Goal: Task Accomplishment & Management: Manage account settings

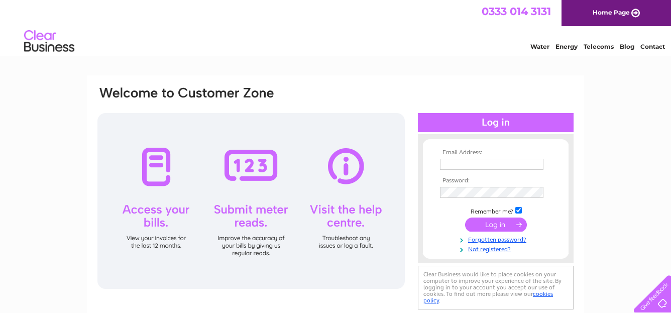
type input "neil@greenknowefarm.co.uk"
click at [506, 223] on input "submit" at bounding box center [496, 224] width 62 height 14
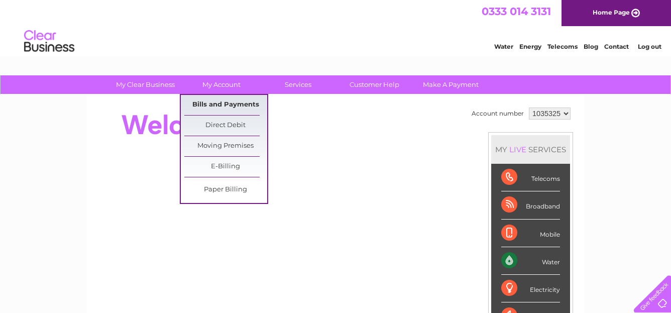
click at [230, 99] on link "Bills and Payments" at bounding box center [225, 105] width 83 height 20
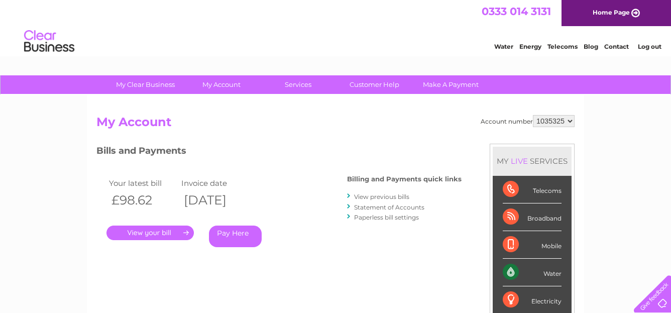
click at [161, 229] on link "." at bounding box center [149, 232] width 87 height 15
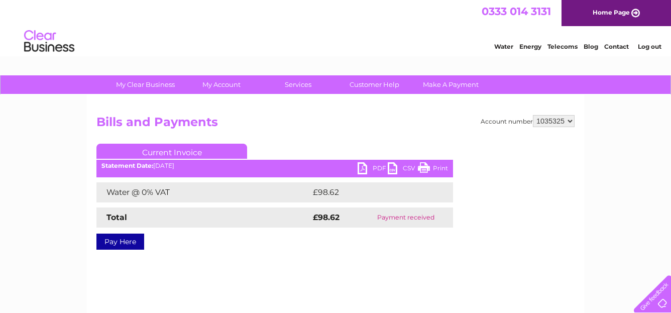
click at [365, 168] on link "PDF" at bounding box center [372, 169] width 30 height 15
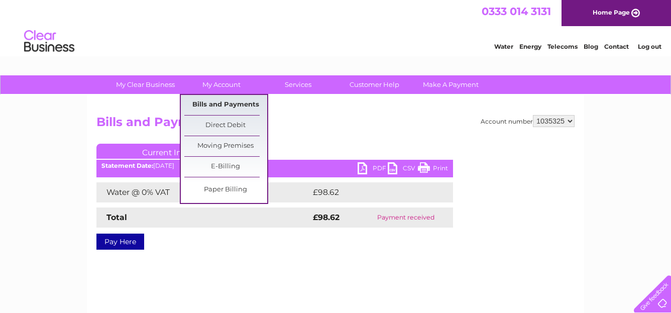
click at [226, 105] on link "Bills and Payments" at bounding box center [225, 105] width 83 height 20
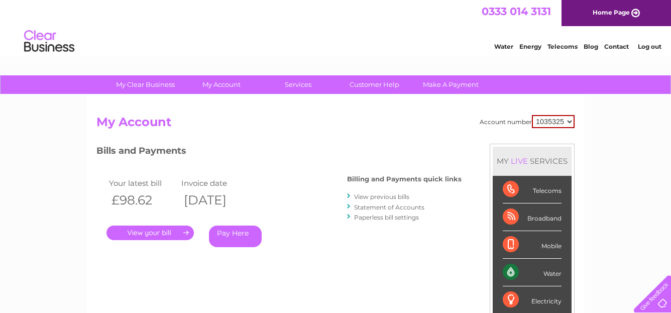
click at [380, 196] on link "View previous bills" at bounding box center [381, 197] width 55 height 8
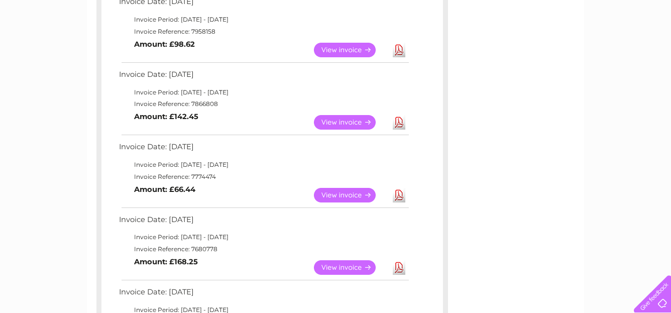
scroll to position [207, 0]
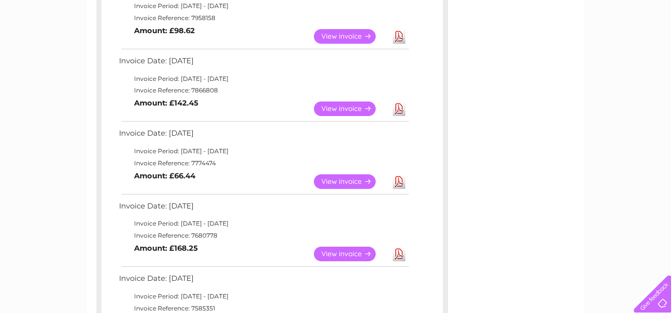
click at [344, 107] on link "View" at bounding box center [351, 108] width 74 height 15
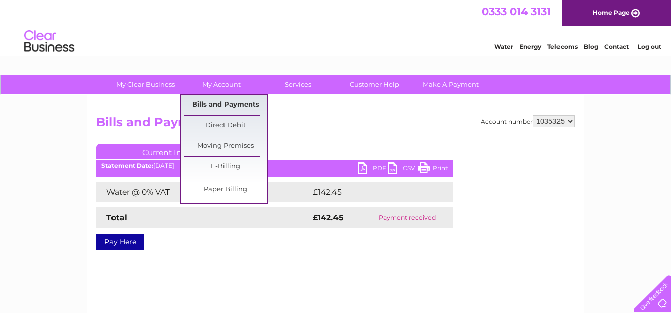
click at [223, 100] on link "Bills and Payments" at bounding box center [225, 105] width 83 height 20
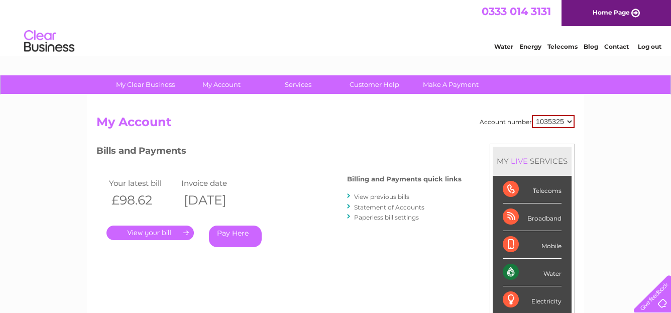
click at [386, 196] on link "View previous bills" at bounding box center [381, 197] width 55 height 8
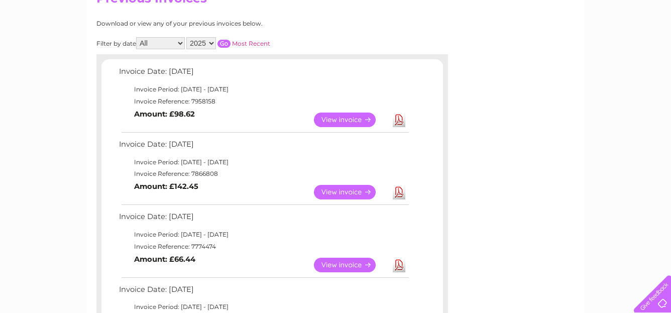
scroll to position [127, 0]
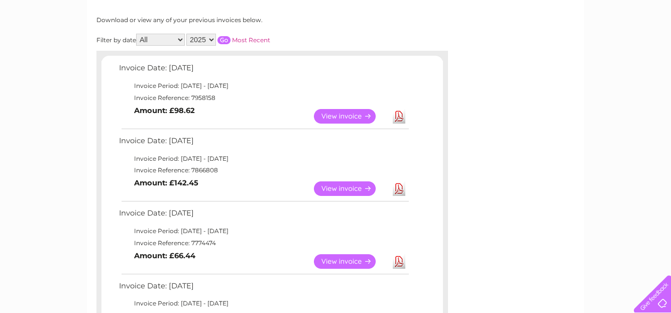
click at [349, 261] on link "View" at bounding box center [351, 261] width 74 height 15
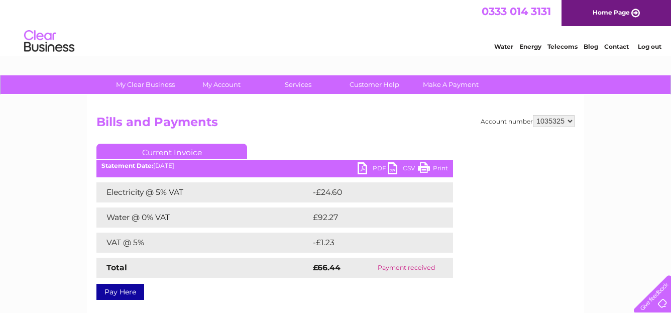
click at [362, 163] on link "PDF" at bounding box center [372, 169] width 30 height 15
